Goal: Book appointment/travel/reservation

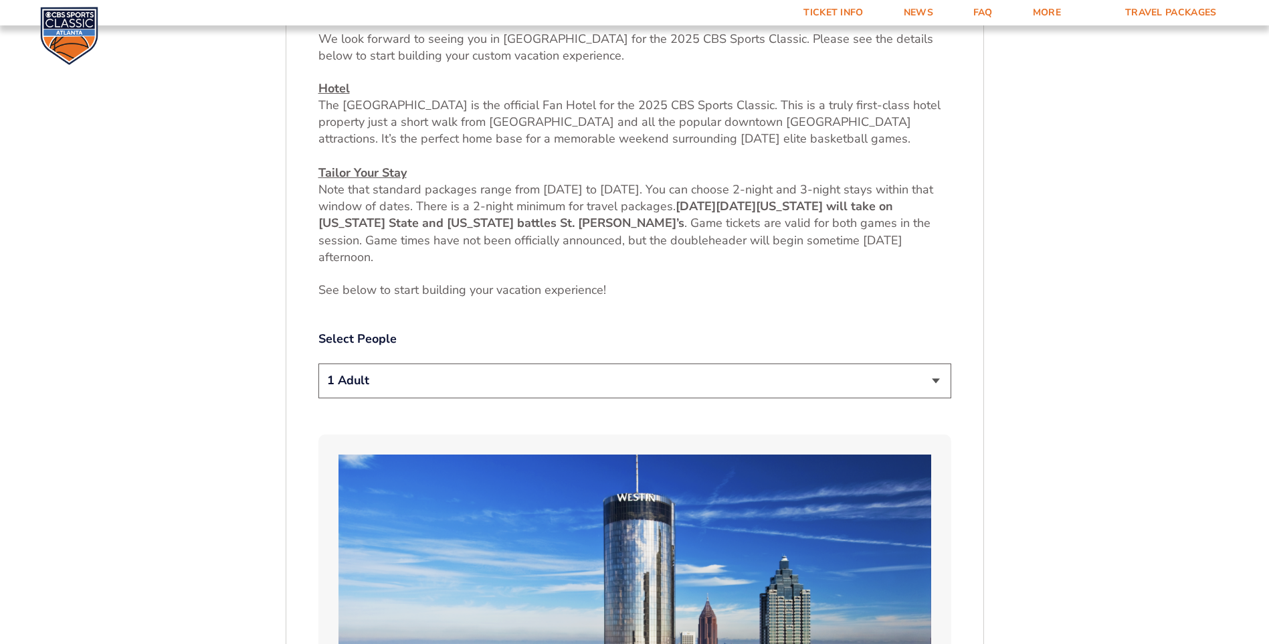
scroll to position [572, 0]
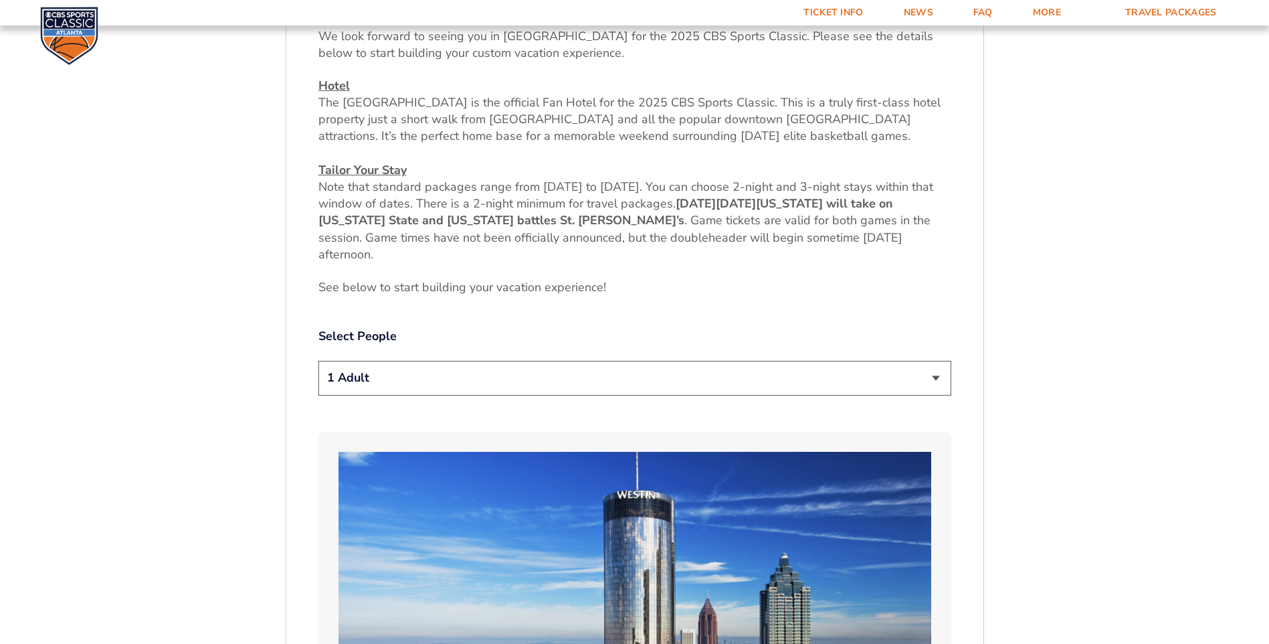
click at [645, 375] on select "1 Adult 2 Adults 3 Adults 4 Adults 2 Adults + 1 Child 2 Adults + 2 Children 2 A…" at bounding box center [634, 378] width 633 height 34
select select "3 Adults"
click at [318, 361] on select "1 Adult 2 Adults 3 Adults 4 Adults 2 Adults + 1 Child 2 Adults + 2 Children 2 A…" at bounding box center [634, 378] width 633 height 34
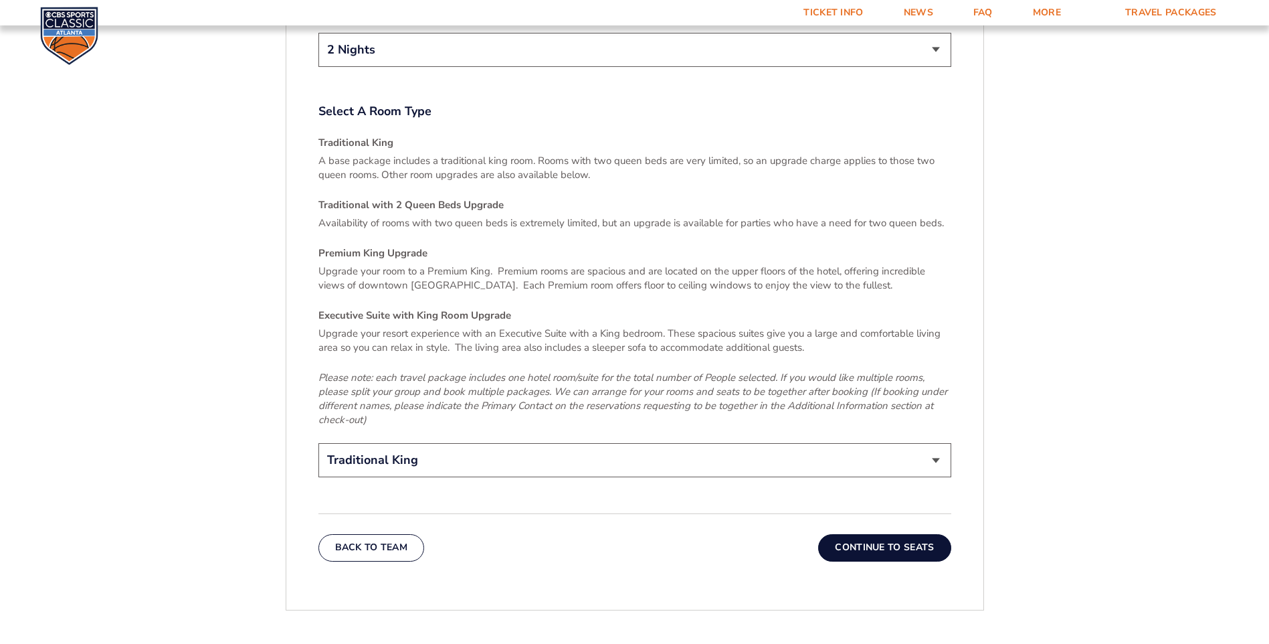
scroll to position [2044, 0]
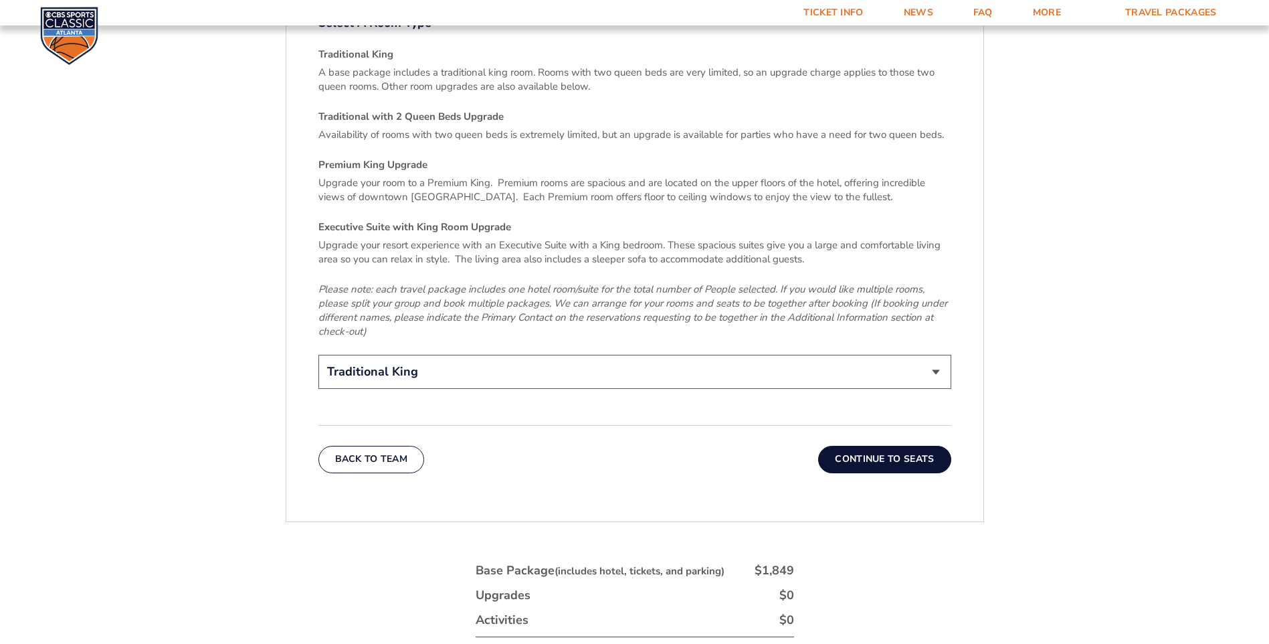
click at [620, 357] on select "Traditional King Traditional with 2 Queen Beds Upgrade (+$45 per night) Premium…" at bounding box center [634, 372] width 633 height 34
click at [318, 355] on select "Traditional King Traditional with 2 Queen Beds Upgrade (+$45 per night) Premium…" at bounding box center [634, 372] width 633 height 34
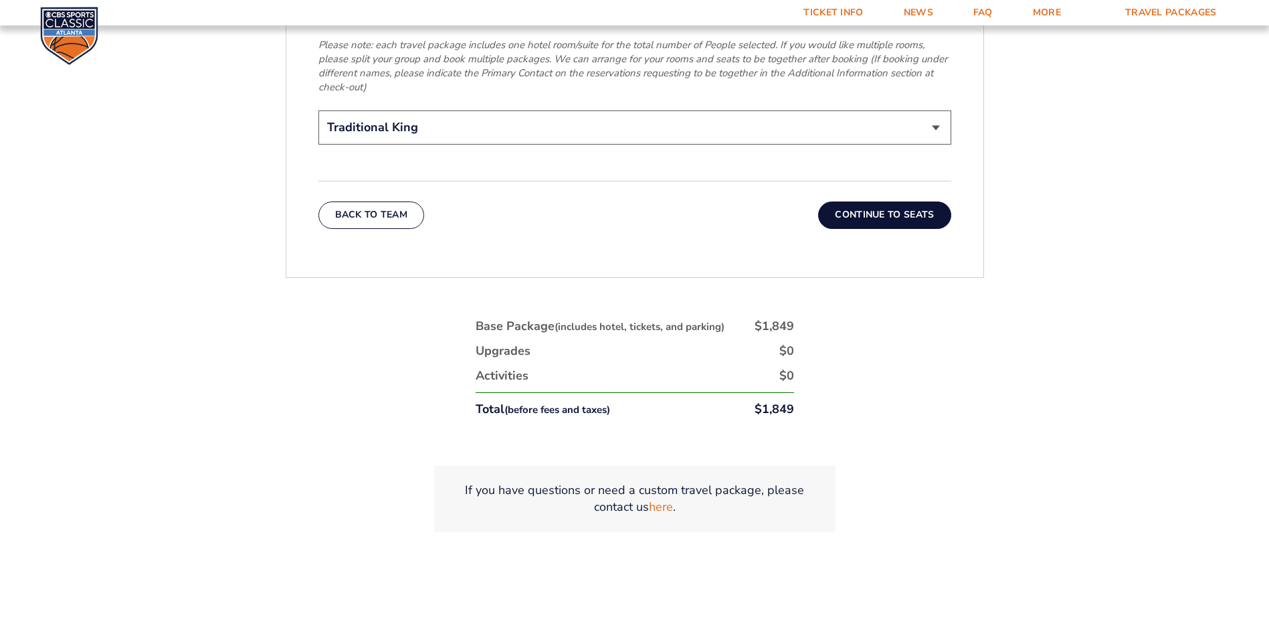
scroll to position [2312, 0]
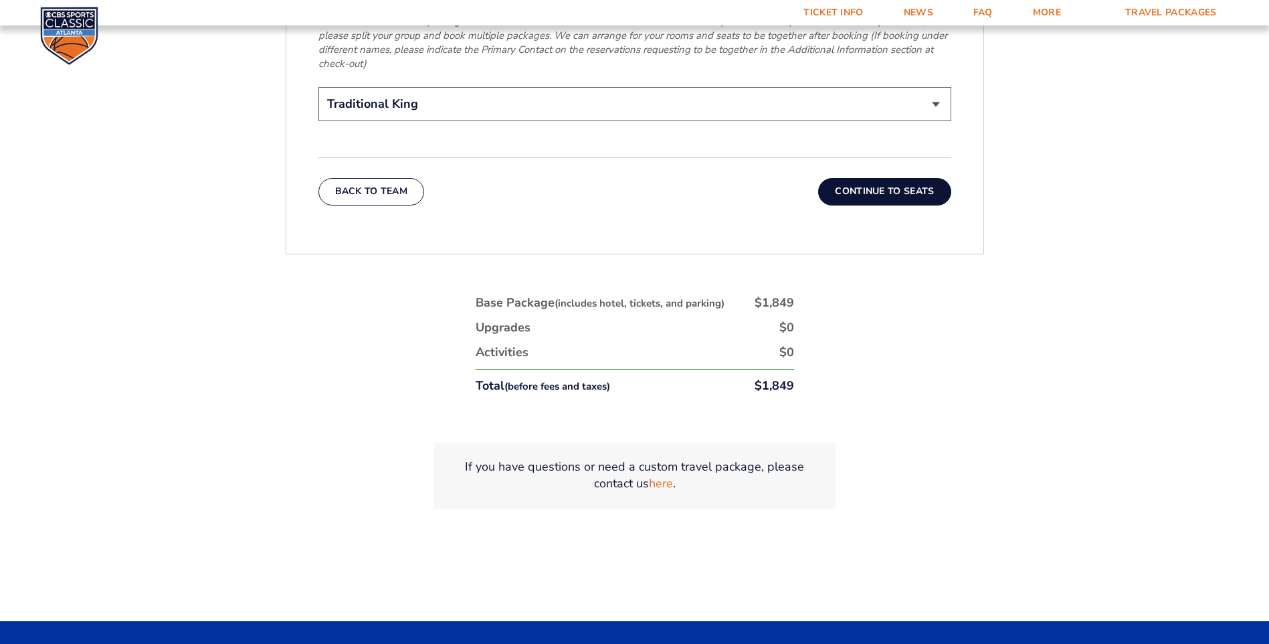
click at [874, 182] on button "Continue To Seats" at bounding box center [884, 191] width 132 height 27
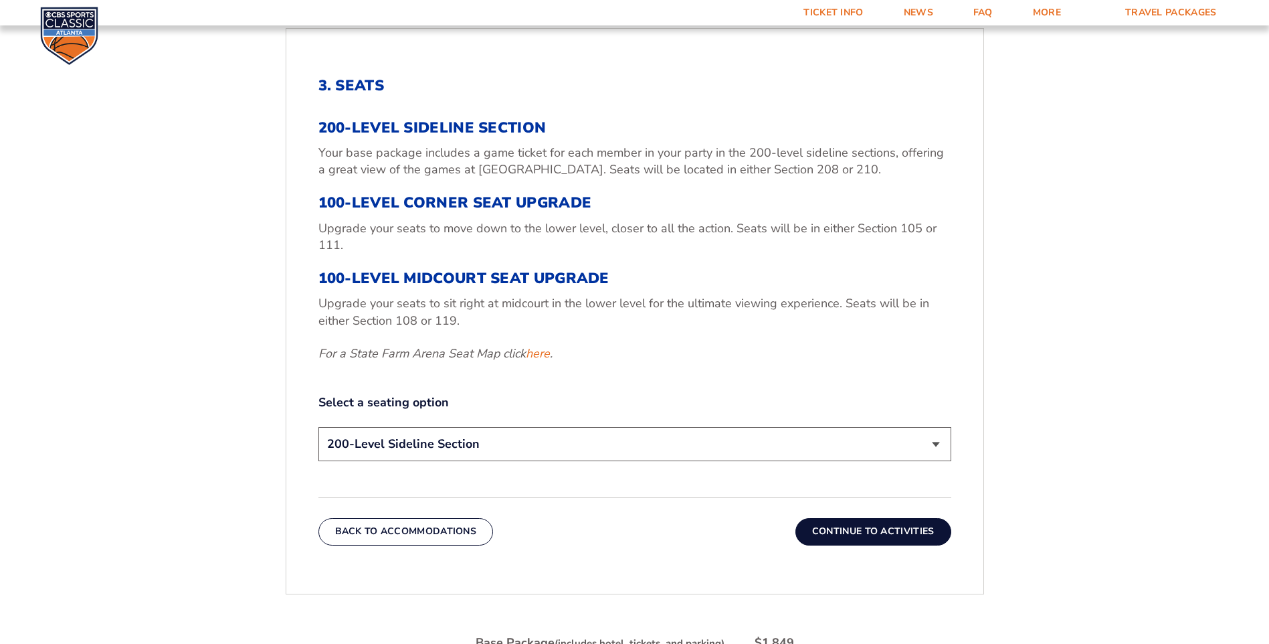
scroll to position [505, 0]
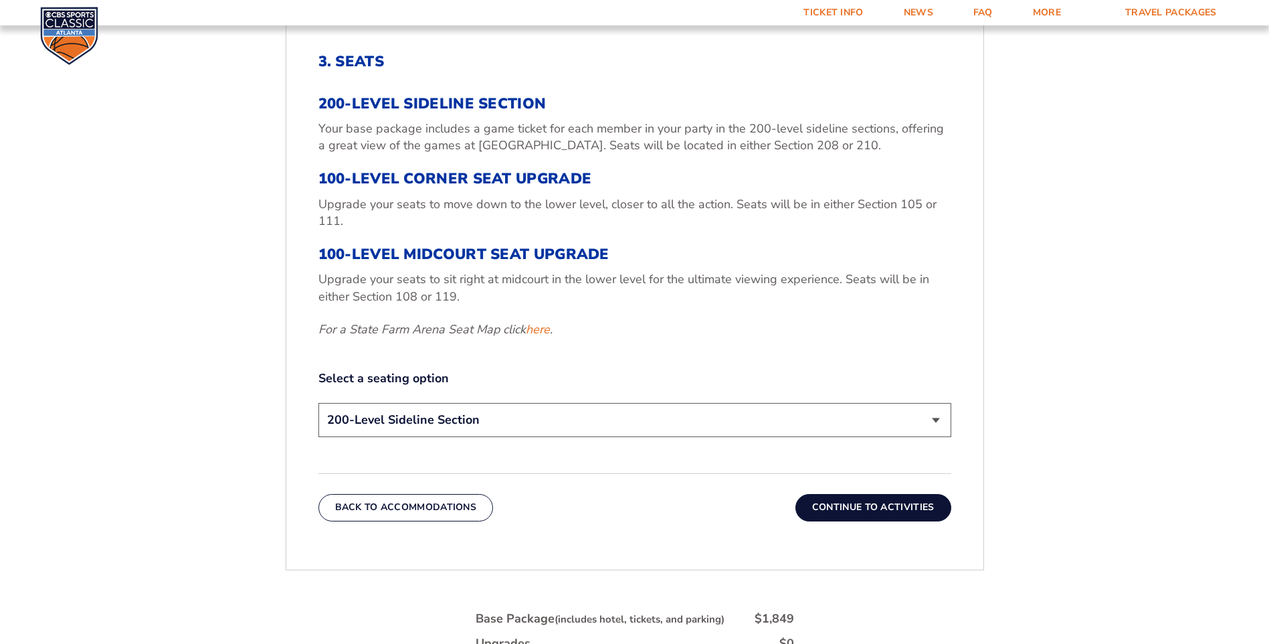
click at [716, 417] on select "200-Level Sideline Section 100-Level Corner Seat Upgrade (+$120 per person) 100…" at bounding box center [634, 420] width 633 height 34
select select "100-Level Corner Seat Upgrade"
click at [318, 403] on select "200-Level Sideline Section 100-Level Corner Seat Upgrade (+$120 per person) 100…" at bounding box center [634, 420] width 633 height 34
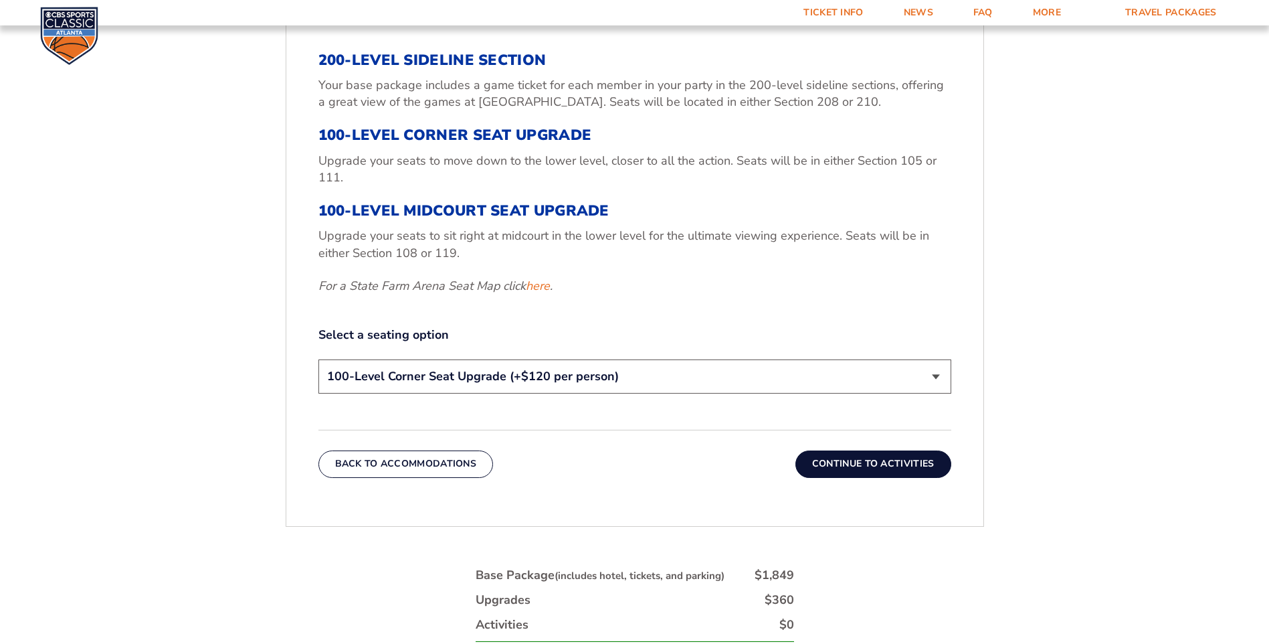
scroll to position [572, 0]
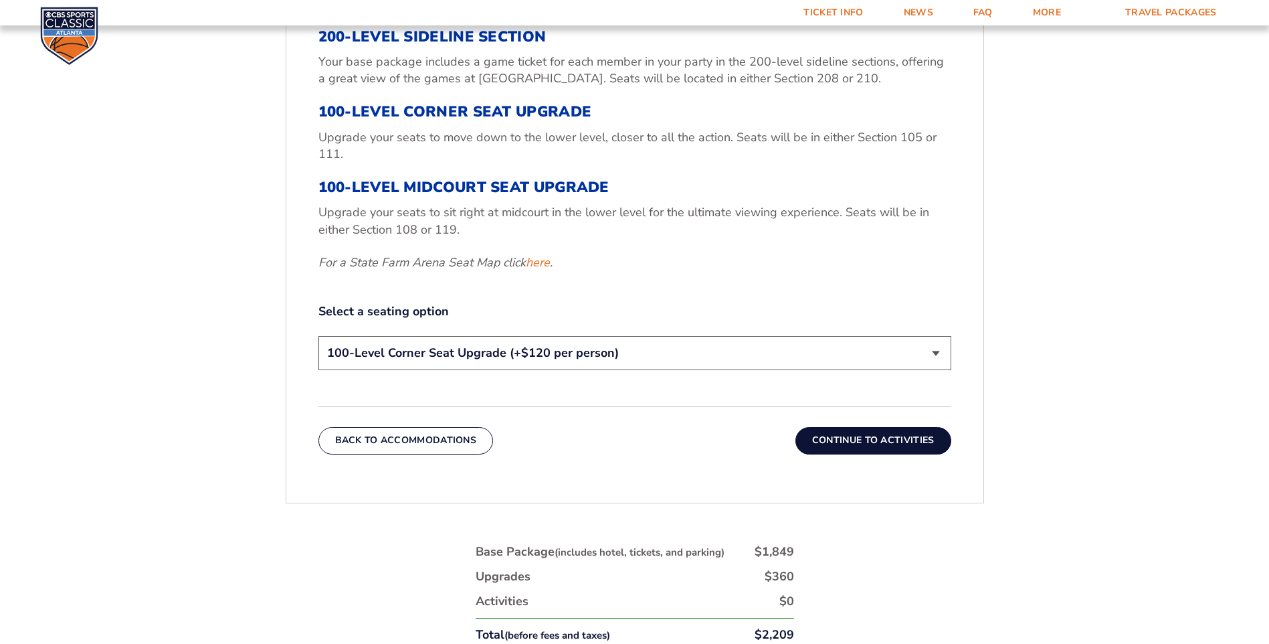
click at [850, 435] on button "Continue To Activities" at bounding box center [873, 440] width 156 height 27
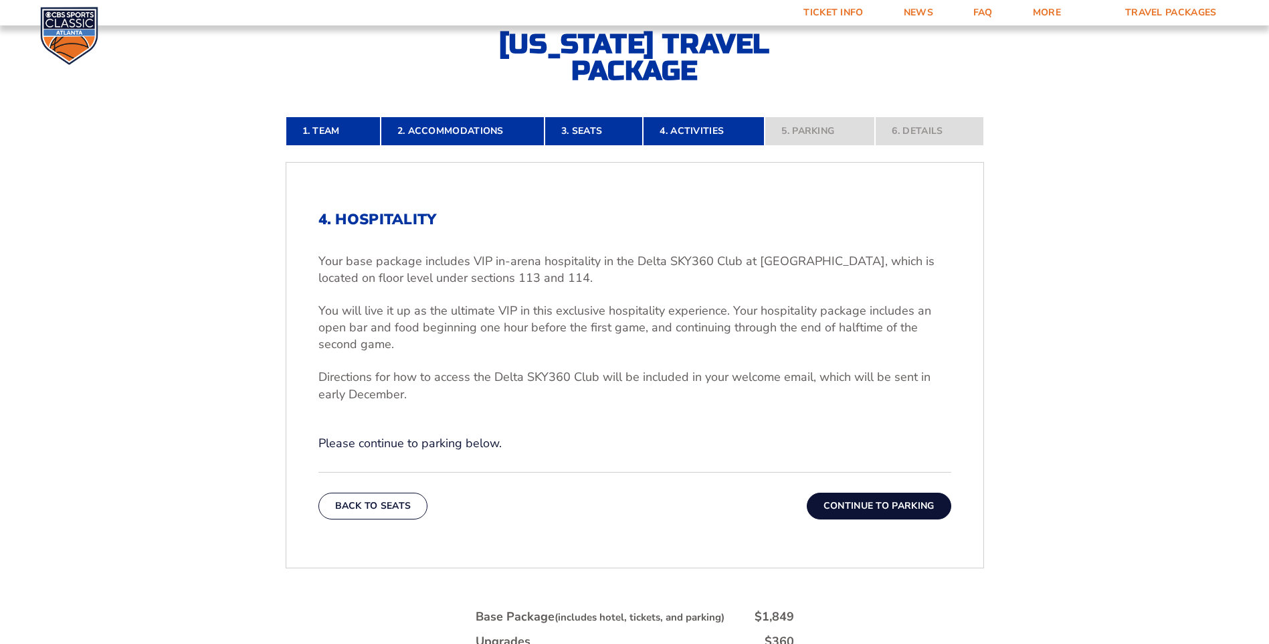
scroll to position [371, 0]
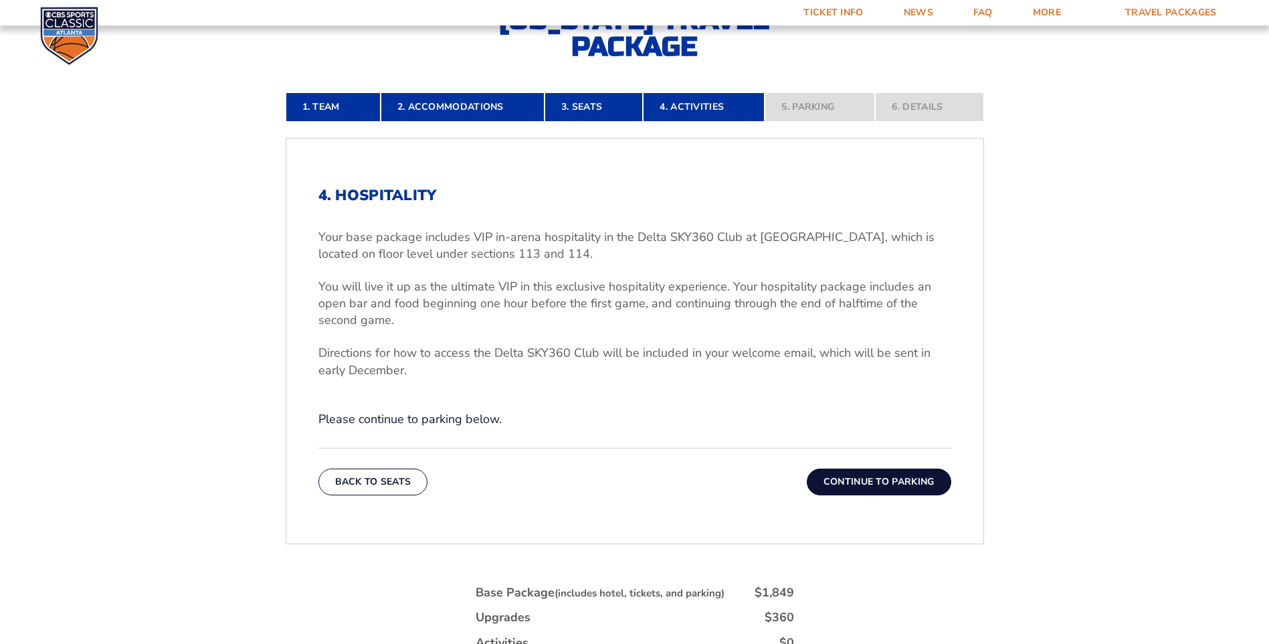
click at [830, 477] on button "Continue To Parking" at bounding box center [879, 481] width 145 height 27
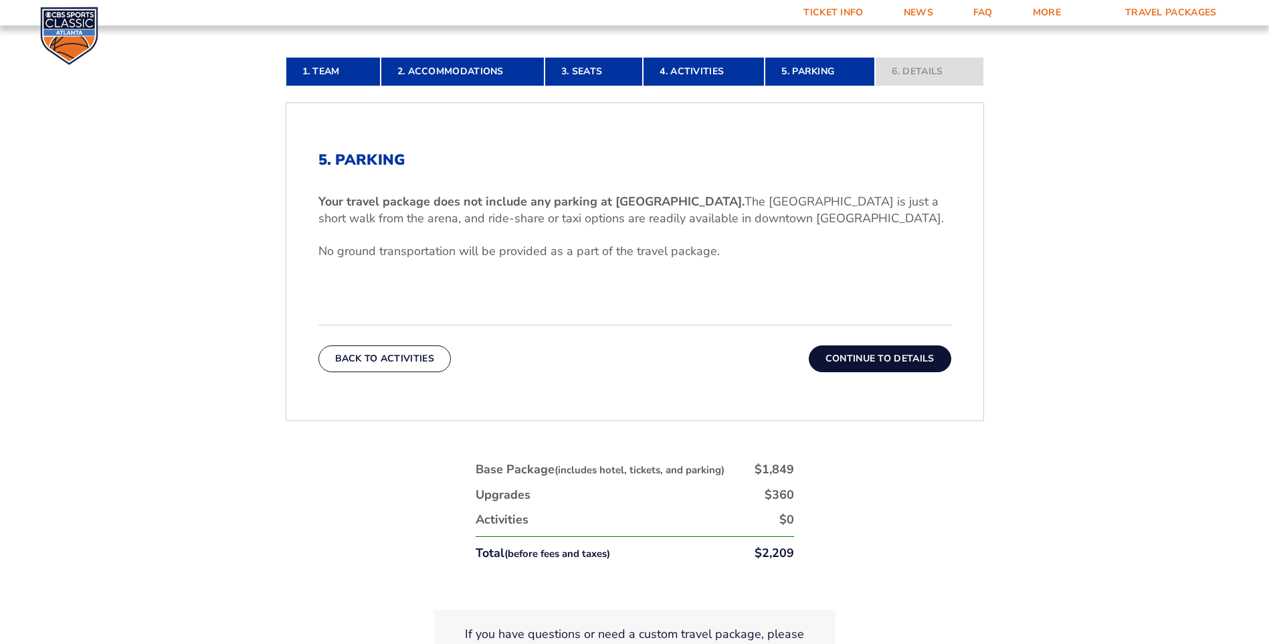
scroll to position [438, 0]
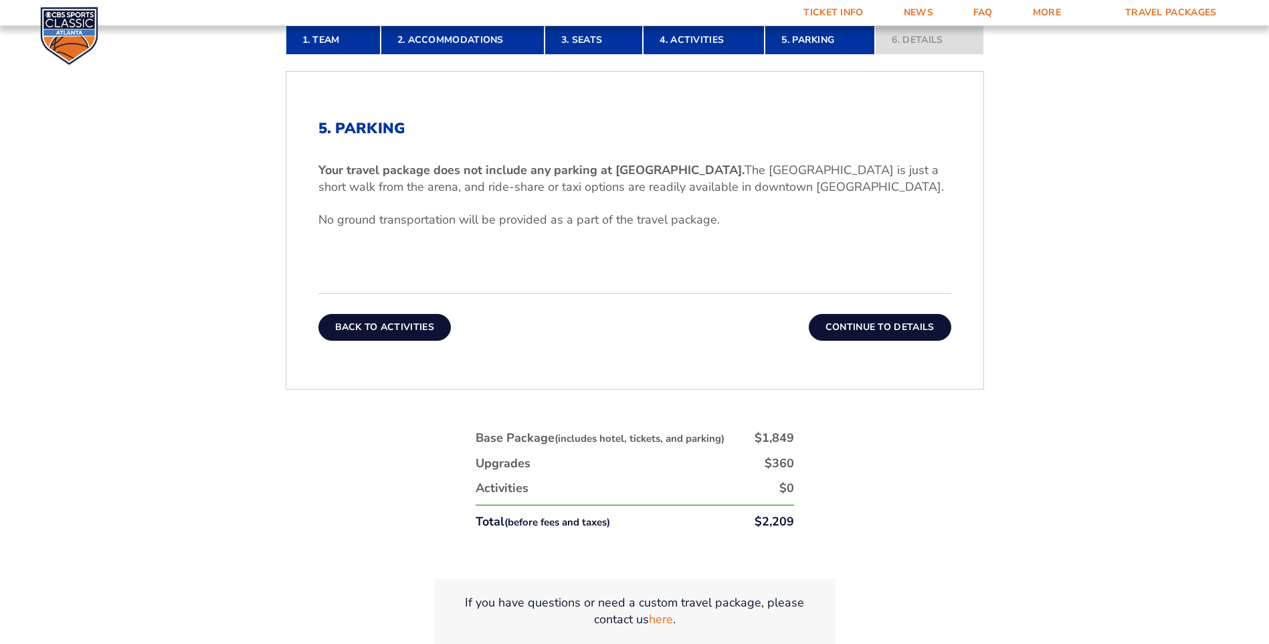
click at [423, 322] on button "Back To Activities" at bounding box center [384, 327] width 132 height 27
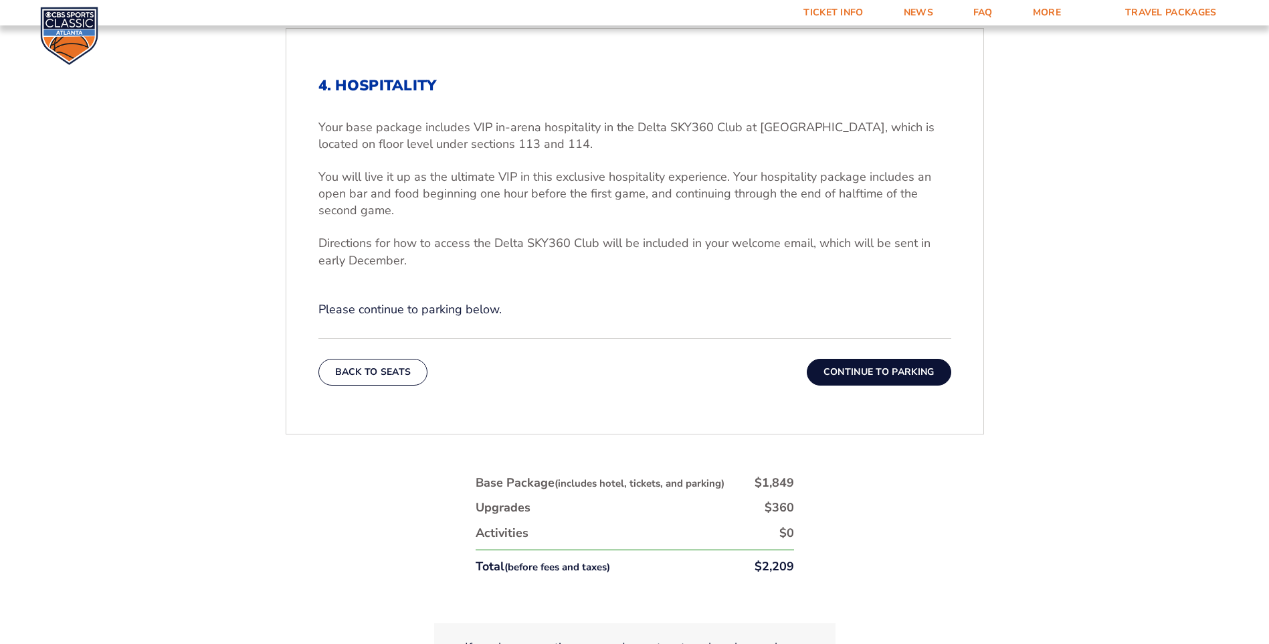
scroll to position [505, 0]
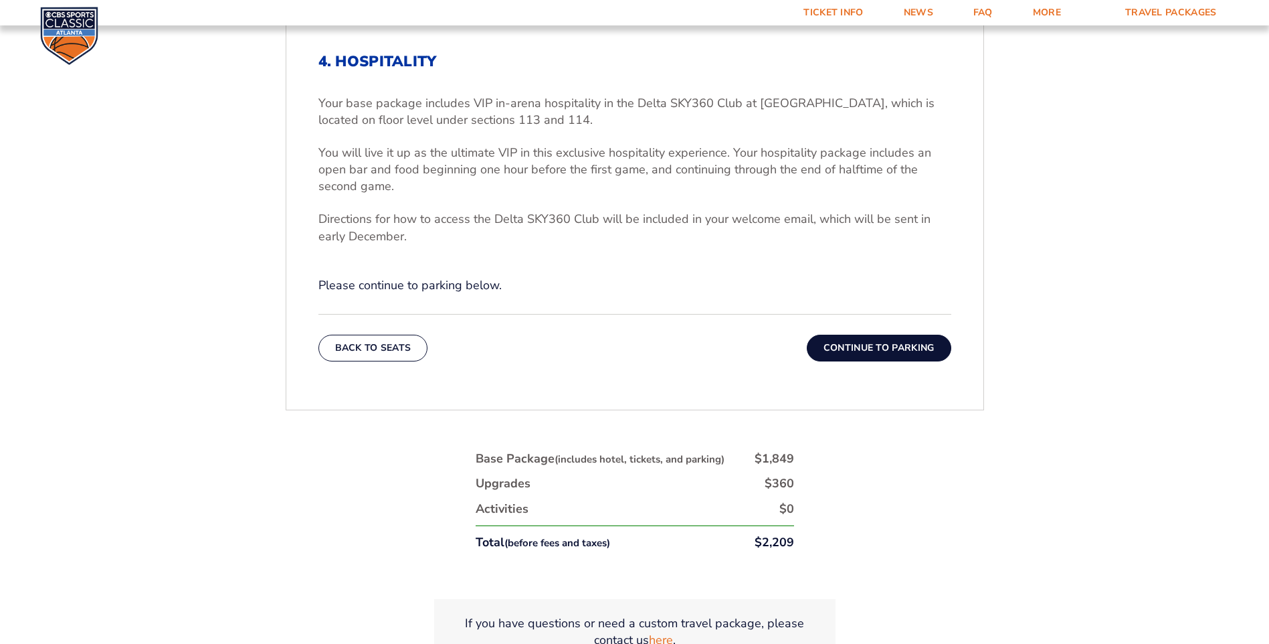
click at [856, 347] on button "Continue To Parking" at bounding box center [879, 348] width 145 height 27
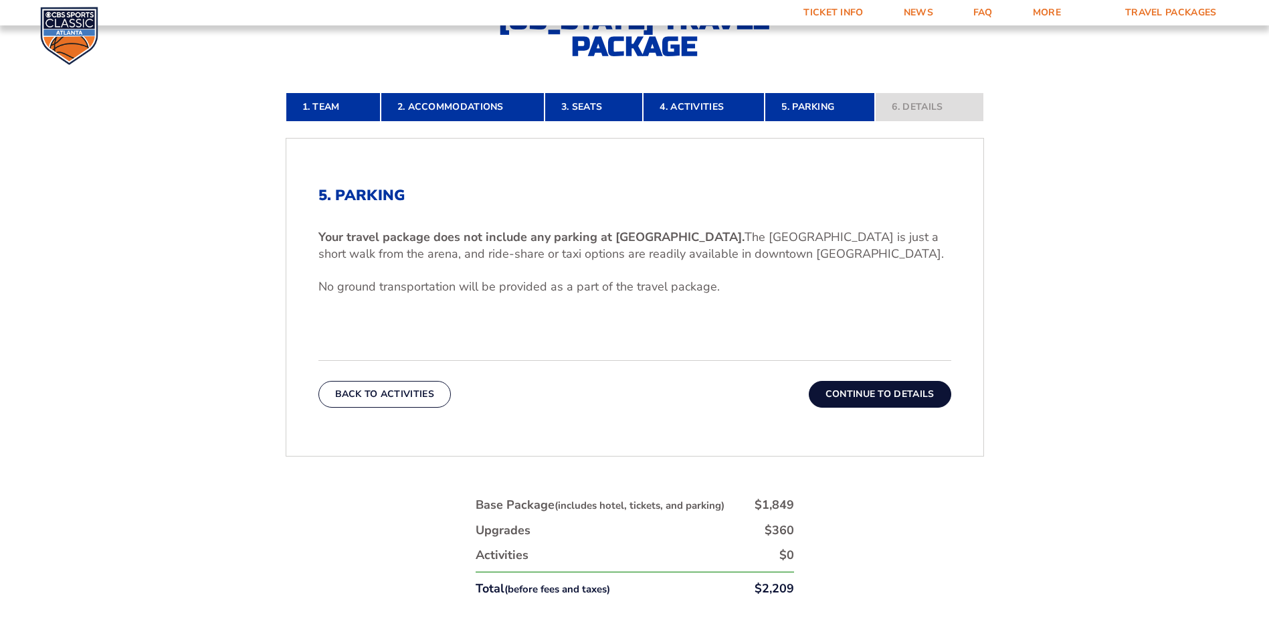
scroll to position [438, 0]
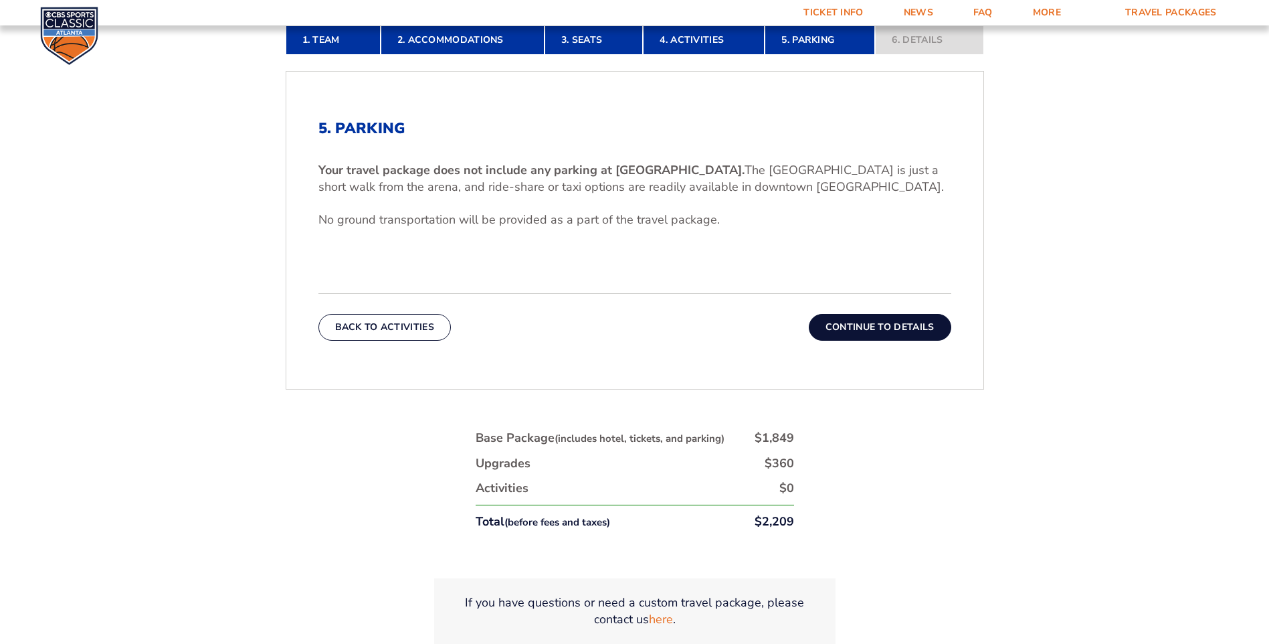
click at [866, 329] on button "Continue To Details" at bounding box center [880, 327] width 143 height 27
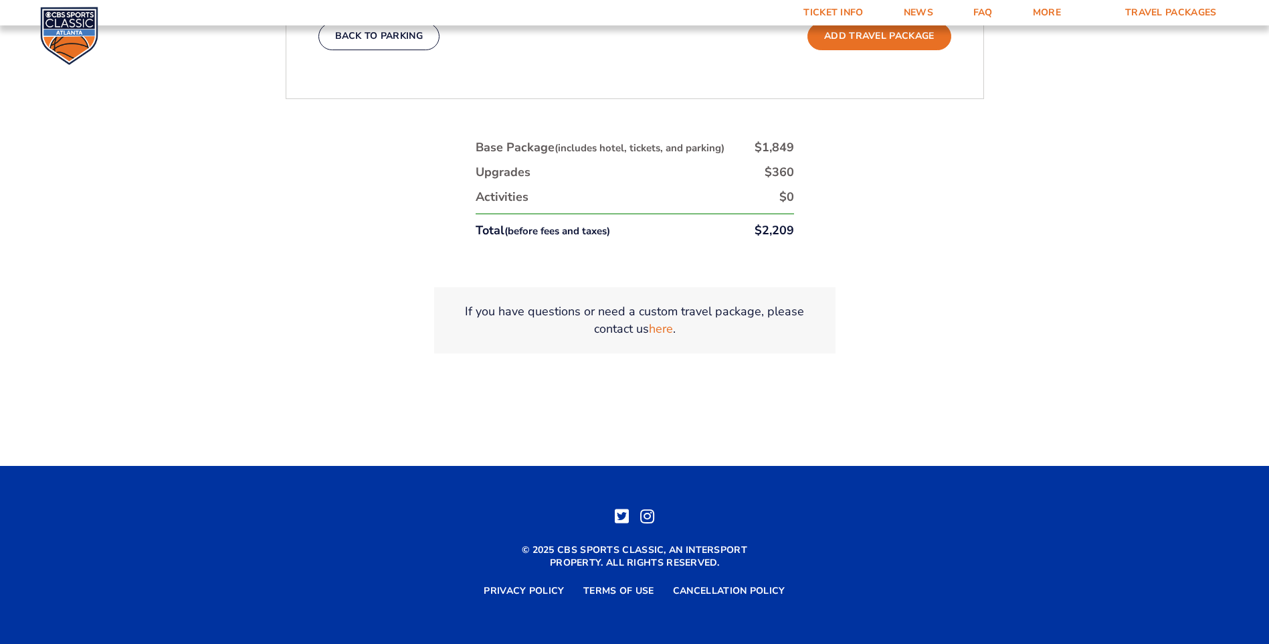
scroll to position [899, 0]
